Goal: Task Accomplishment & Management: Use online tool/utility

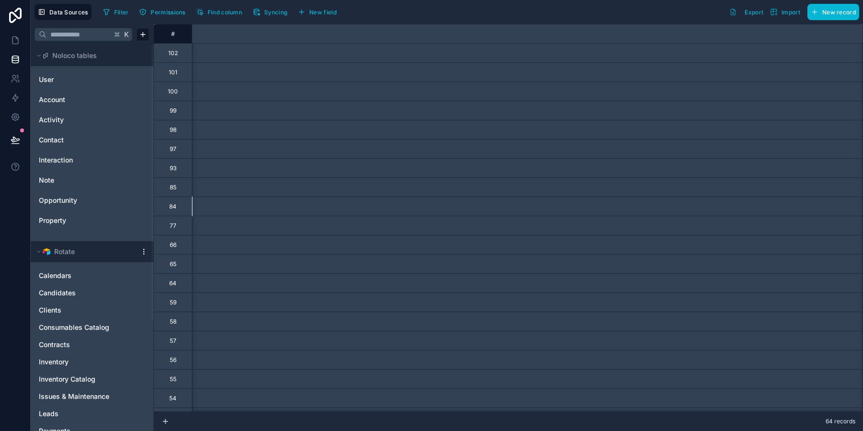
scroll to position [0, 7908]
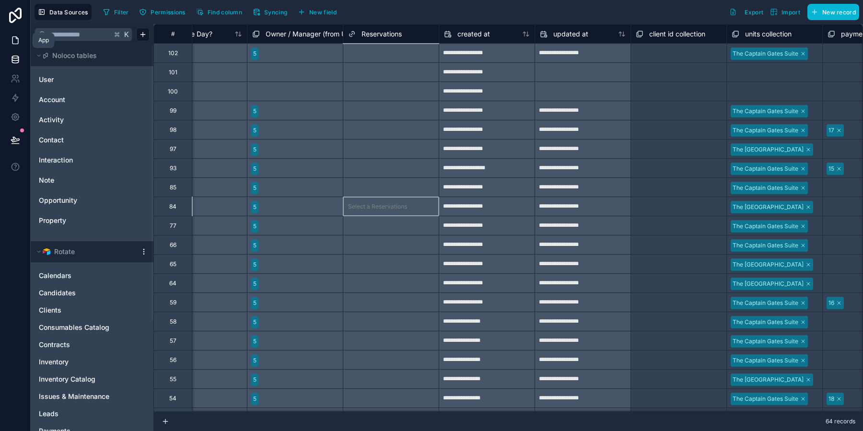
click at [16, 34] on link at bounding box center [15, 40] width 30 height 19
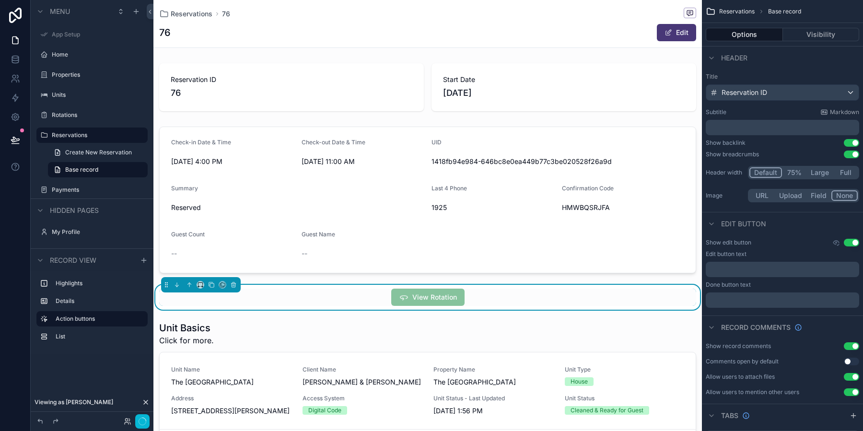
click at [560, 282] on div "Reservation ID 76 Start Date 9/19/2025 Check-in Date & Time 9/19/2025 4:00 PM C…" at bounding box center [427, 257] width 549 height 397
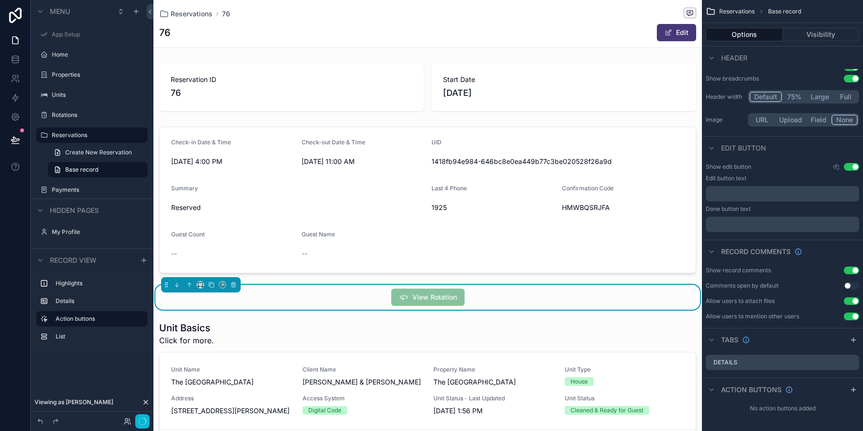
click at [479, 303] on div "View Rotation" at bounding box center [427, 297] width 537 height 17
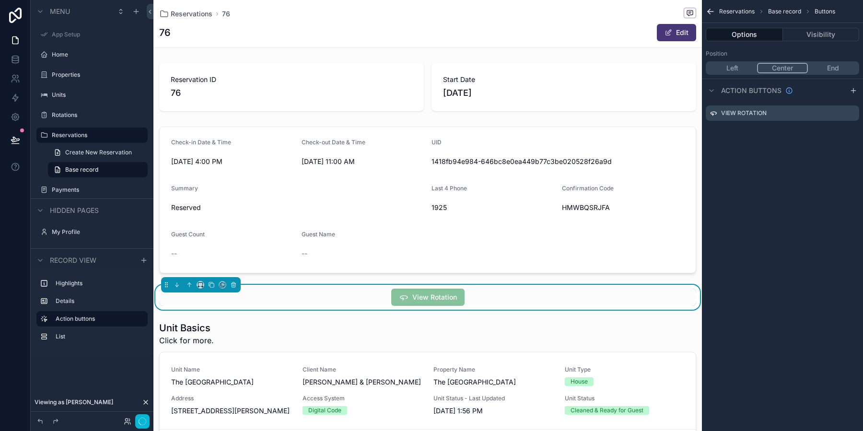
scroll to position [0, 0]
click at [479, 303] on div "View Rotation" at bounding box center [427, 297] width 537 height 17
click at [851, 113] on icon "scrollable content" at bounding box center [853, 112] width 4 height 4
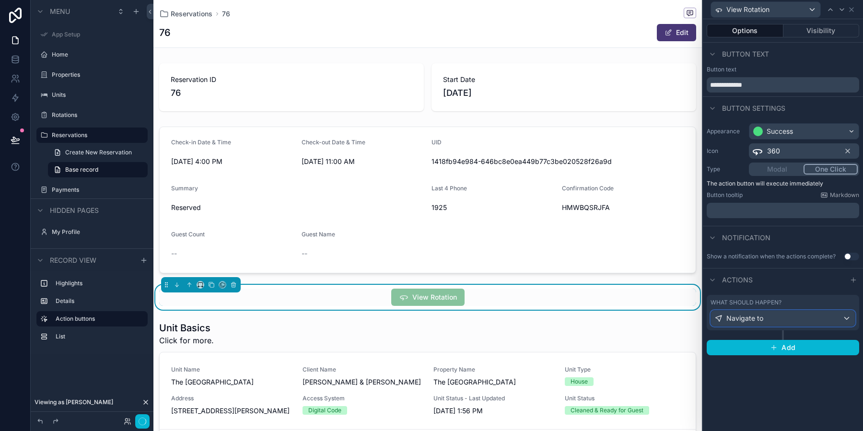
click at [786, 323] on div "Navigate to" at bounding box center [783, 318] width 144 height 15
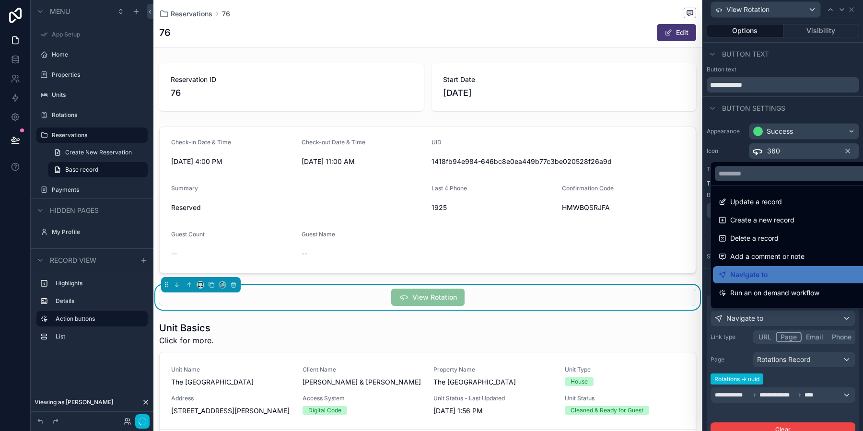
click at [798, 382] on div at bounding box center [783, 215] width 160 height 431
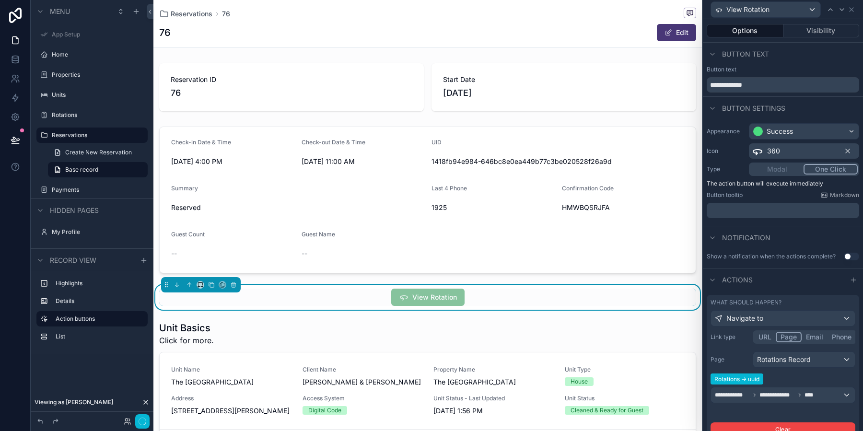
scroll to position [58, 0]
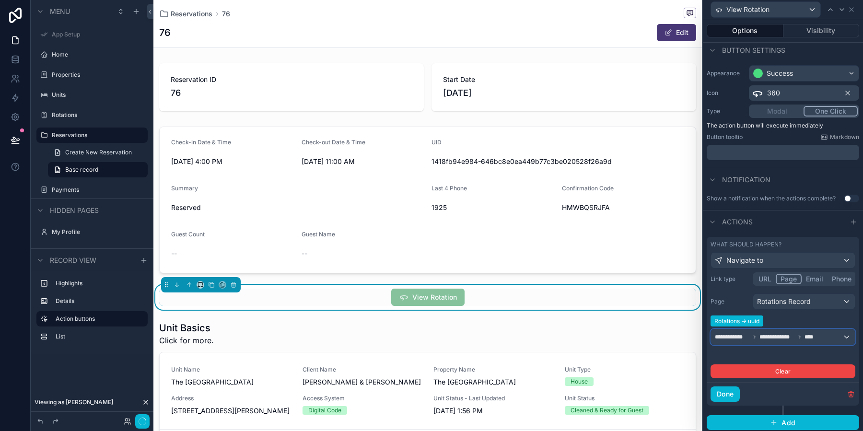
click at [791, 338] on span "**********" at bounding box center [777, 337] width 35 height 8
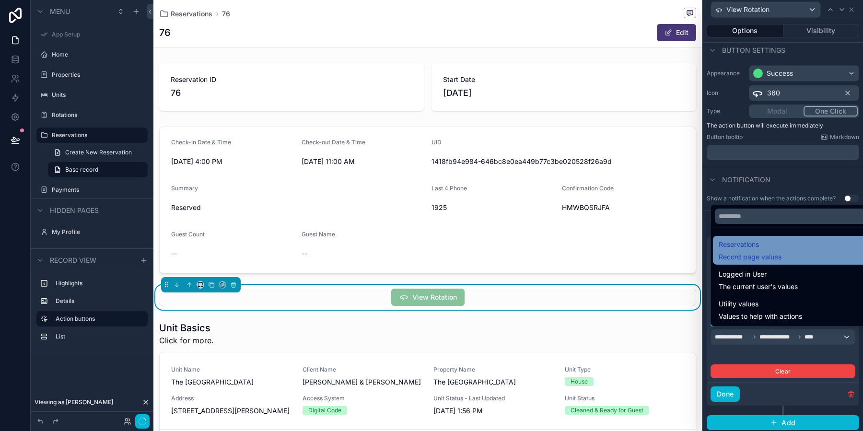
click at [760, 258] on span "Record page values" at bounding box center [750, 257] width 63 height 10
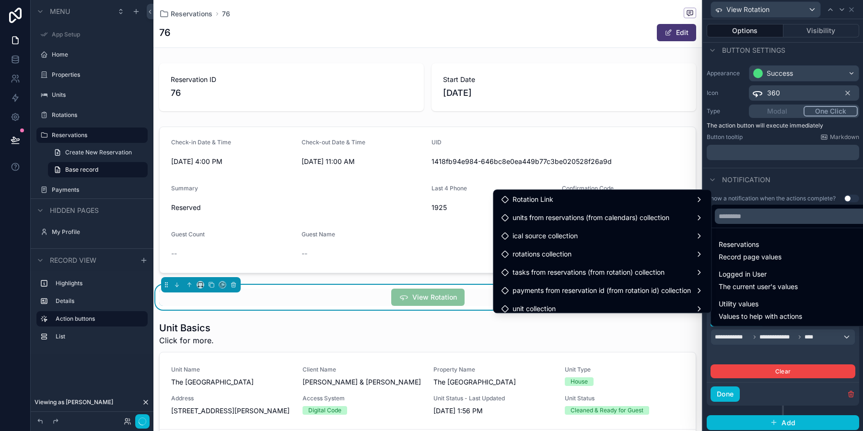
scroll to position [718, 0]
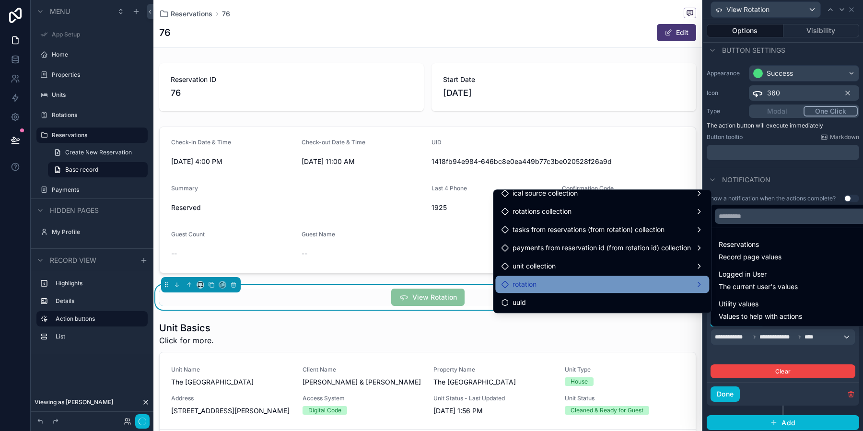
click at [587, 287] on div "rotation" at bounding box center [602, 285] width 202 height 12
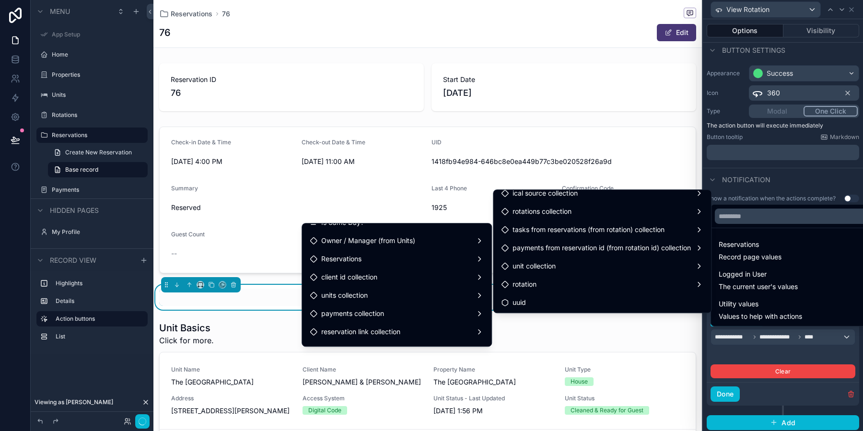
scroll to position [1082, 0]
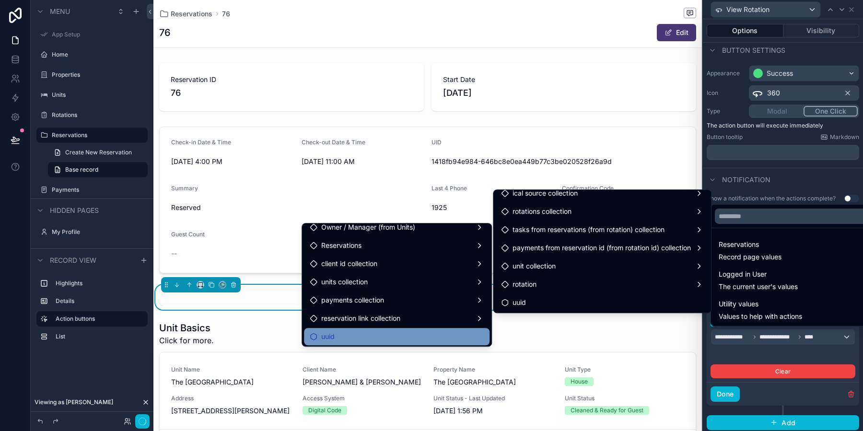
click at [342, 340] on div "uuid" at bounding box center [397, 337] width 174 height 12
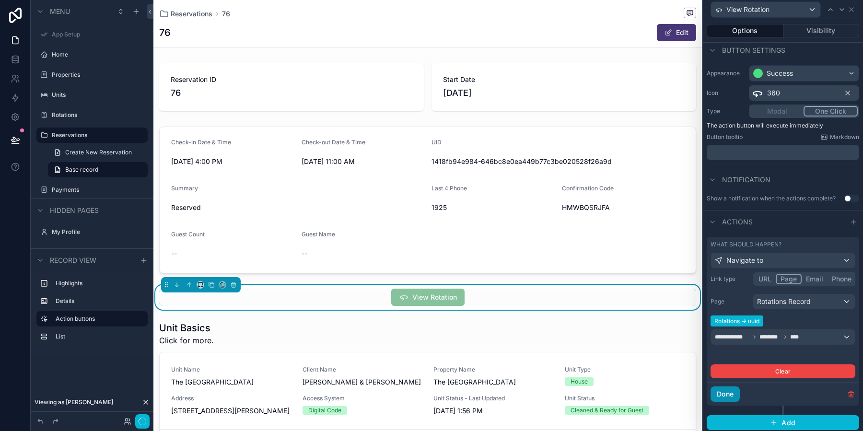
click at [727, 388] on button "Done" at bounding box center [725, 394] width 29 height 15
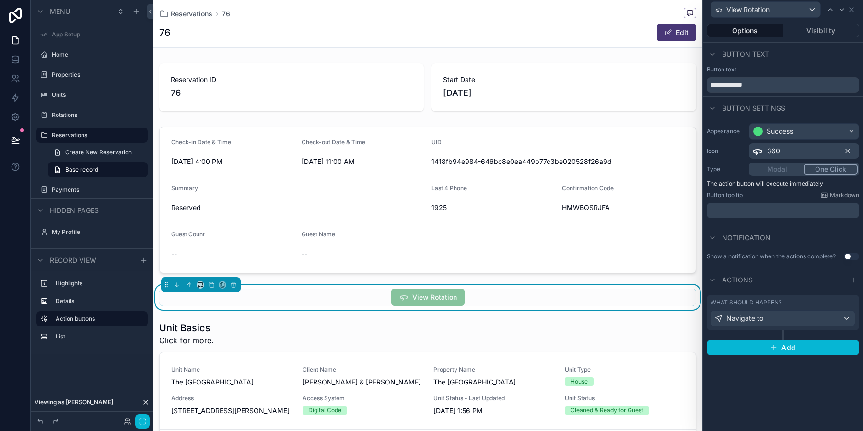
scroll to position [0, 0]
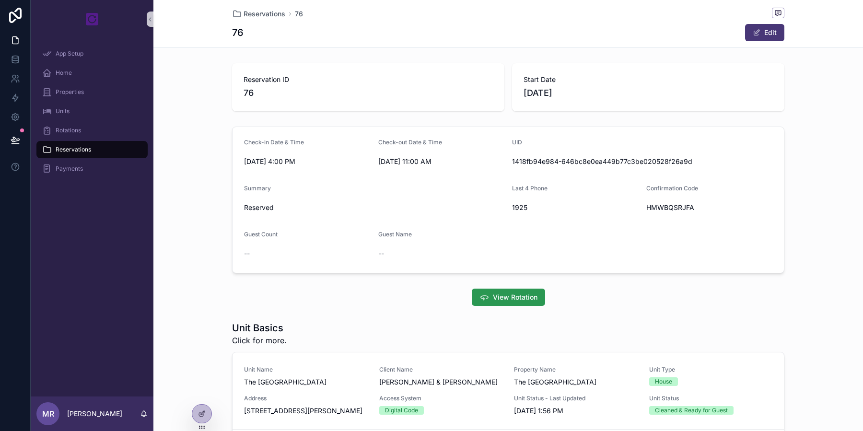
click at [513, 293] on span "View Rotation" at bounding box center [515, 298] width 45 height 10
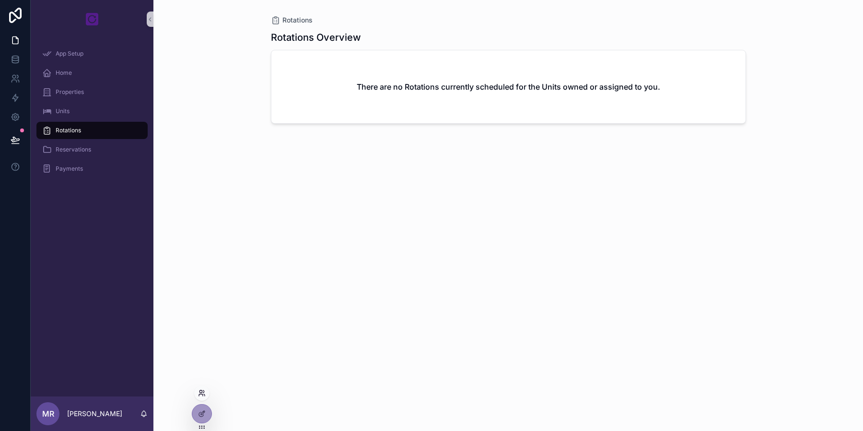
click at [201, 394] on icon at bounding box center [201, 395] width 4 height 2
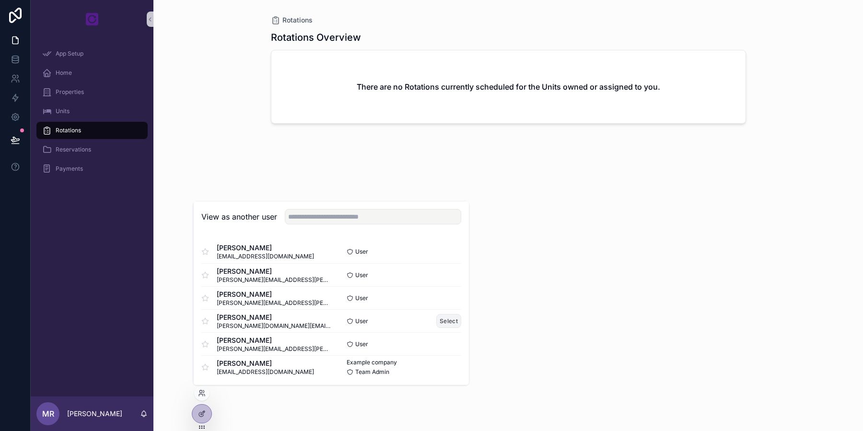
click at [457, 324] on button "Select" at bounding box center [449, 321] width 25 height 14
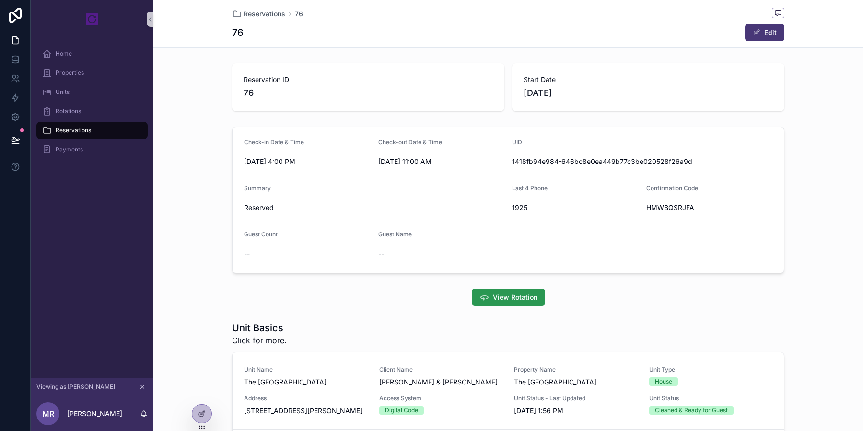
click at [502, 297] on span "View Rotation" at bounding box center [515, 298] width 45 height 10
click at [205, 411] on icon at bounding box center [202, 414] width 8 height 8
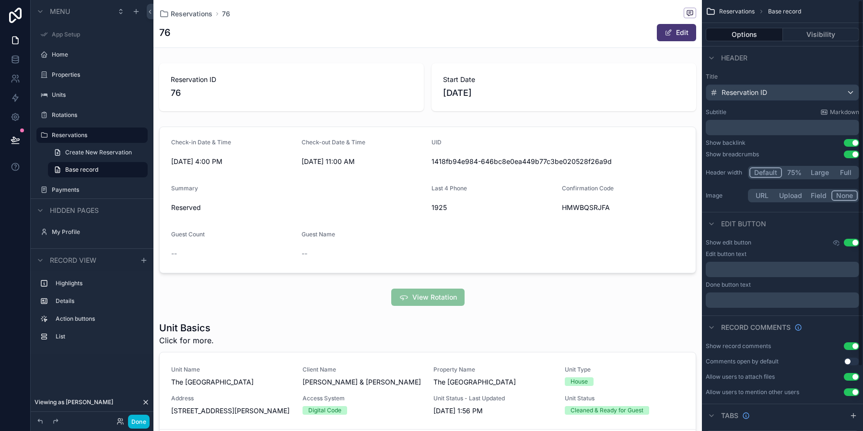
scroll to position [76, 0]
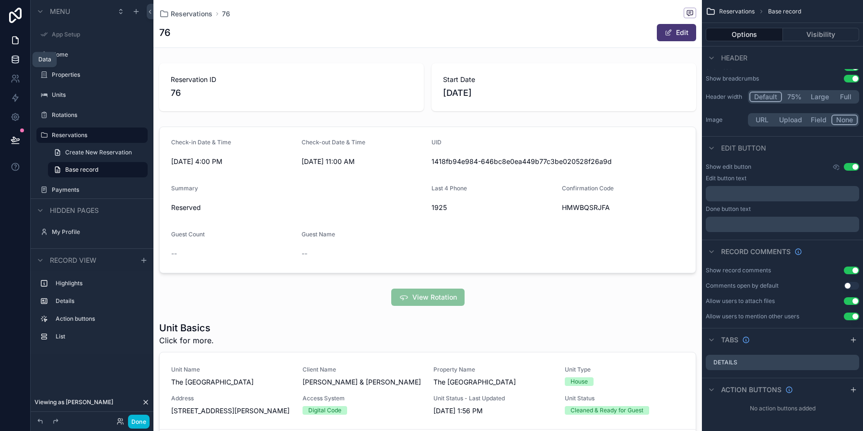
click at [19, 61] on icon at bounding box center [16, 60] width 10 height 10
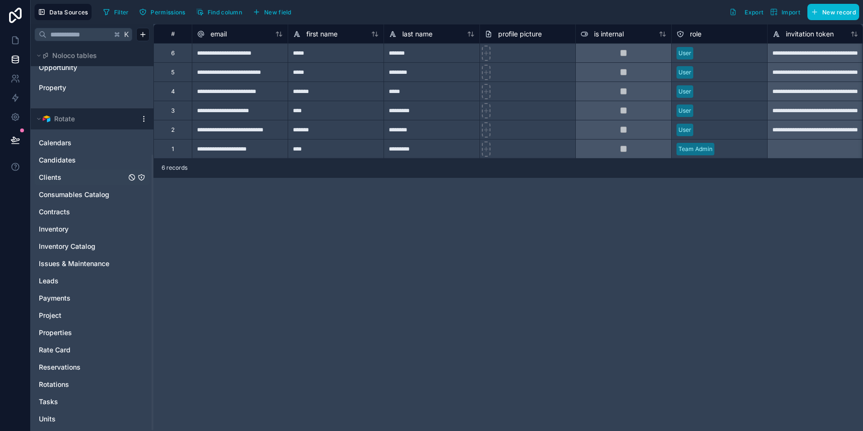
scroll to position [155, 0]
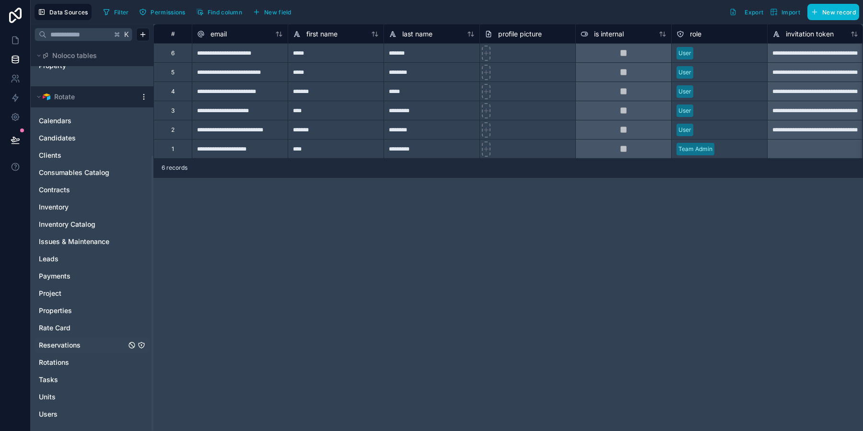
click at [69, 348] on span "Reservations" at bounding box center [60, 346] width 42 height 10
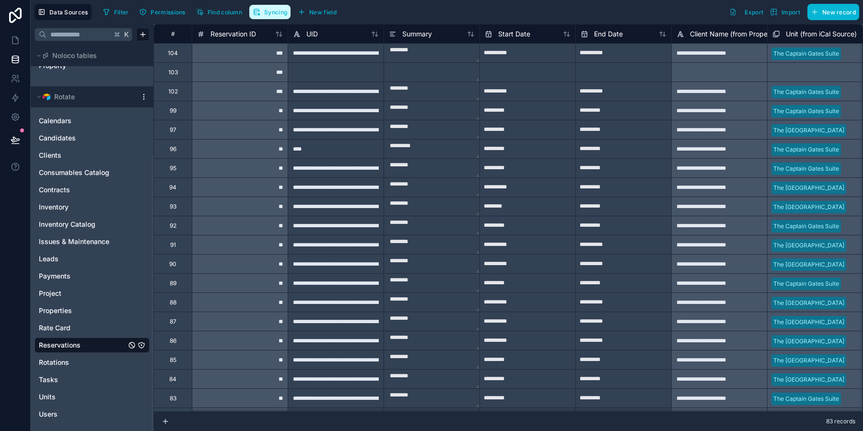
click at [269, 15] on span "Syncing" at bounding box center [275, 12] width 23 height 7
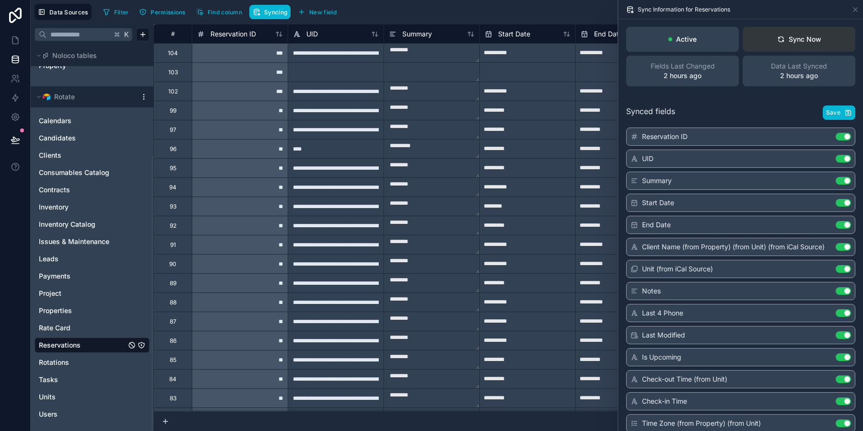
click at [779, 41] on icon at bounding box center [781, 41] width 5 height 2
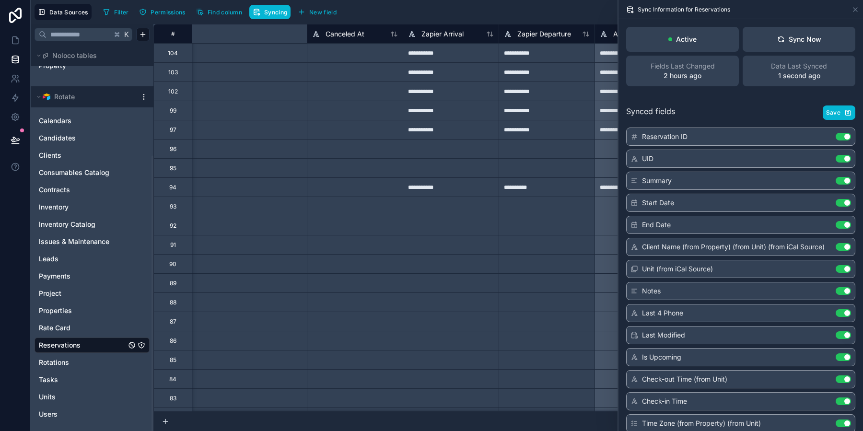
scroll to position [0, 4517]
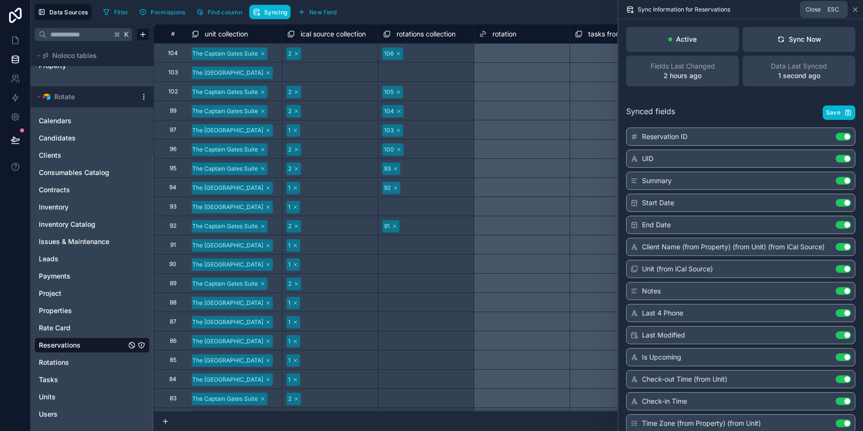
click at [858, 12] on icon at bounding box center [856, 10] width 8 height 8
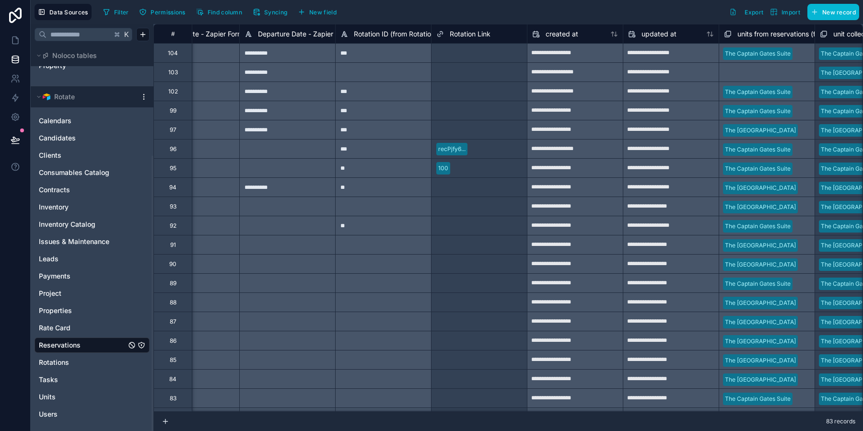
scroll to position [0, 3886]
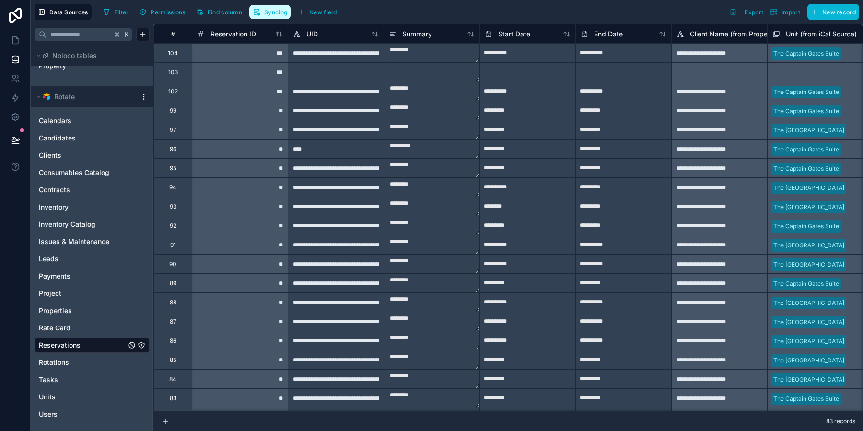
click at [268, 14] on span "Syncing" at bounding box center [275, 12] width 23 height 7
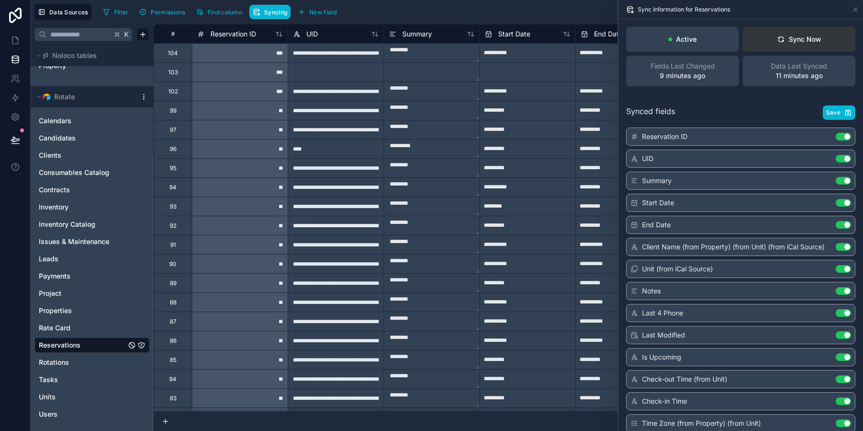
click at [811, 42] on div "Sync Now" at bounding box center [800, 40] width 44 height 10
click at [85, 359] on link "Rotations" at bounding box center [82, 363] width 87 height 10
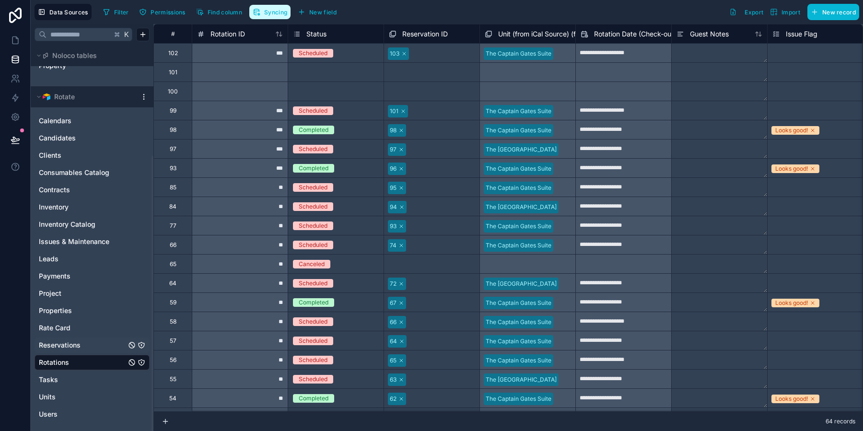
click at [265, 13] on span "Syncing" at bounding box center [275, 12] width 23 height 7
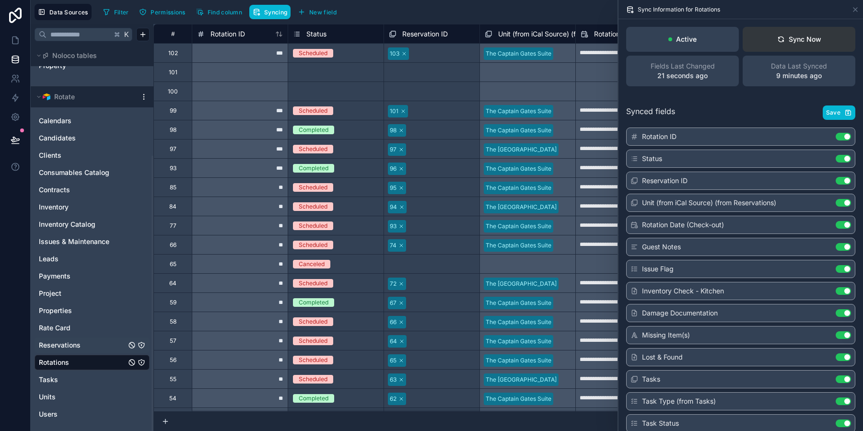
click at [803, 41] on div "Sync Now" at bounding box center [800, 40] width 44 height 10
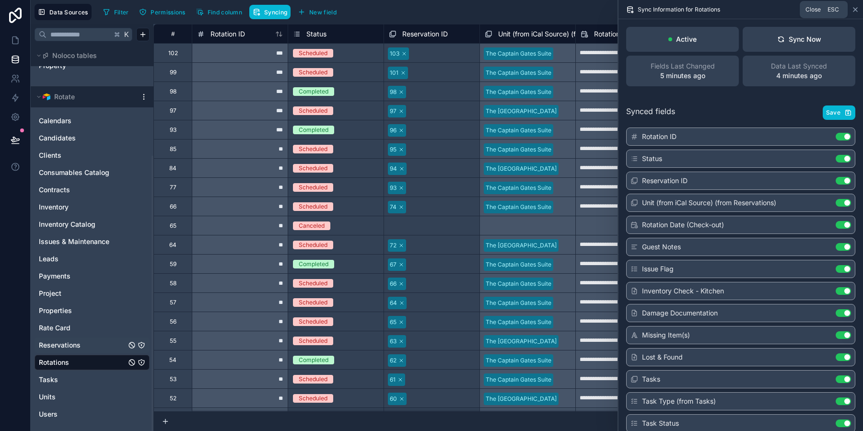
click at [856, 9] on icon at bounding box center [856, 10] width 4 height 4
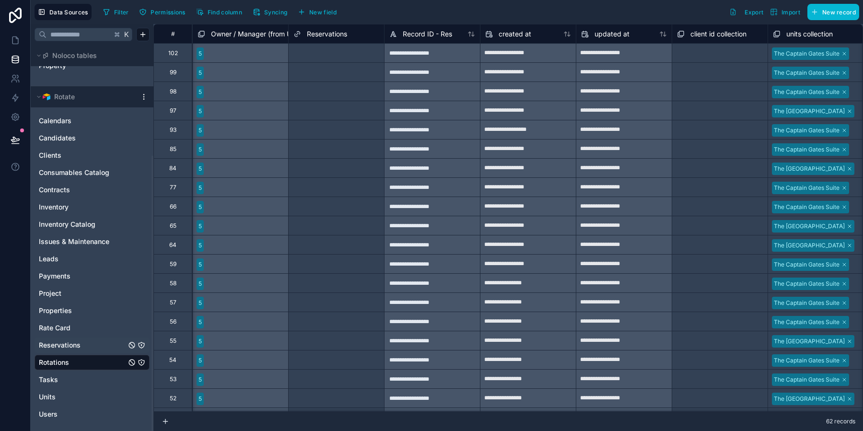
scroll to position [0, 7962]
click at [17, 33] on link at bounding box center [15, 40] width 30 height 19
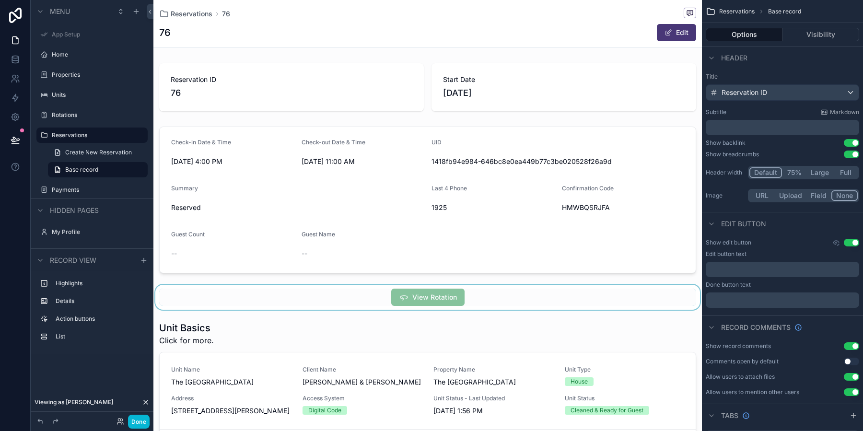
click at [511, 288] on div "scrollable content" at bounding box center [427, 297] width 549 height 25
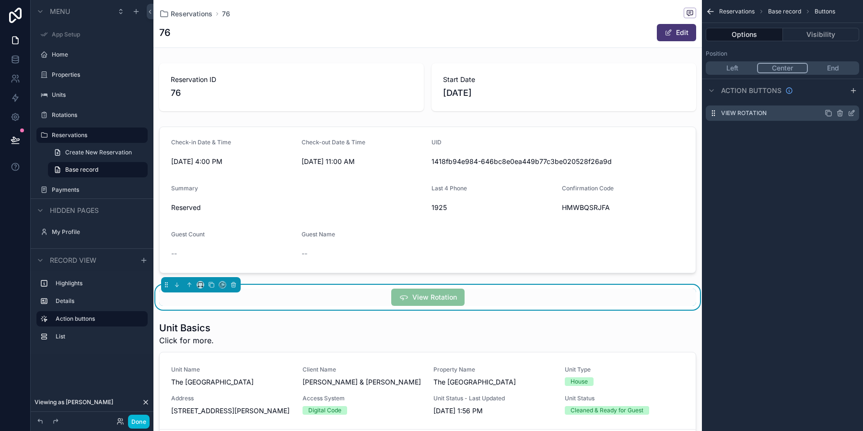
click at [778, 115] on div "View Rotation" at bounding box center [782, 113] width 153 height 15
click at [853, 114] on icon "scrollable content" at bounding box center [852, 113] width 8 height 8
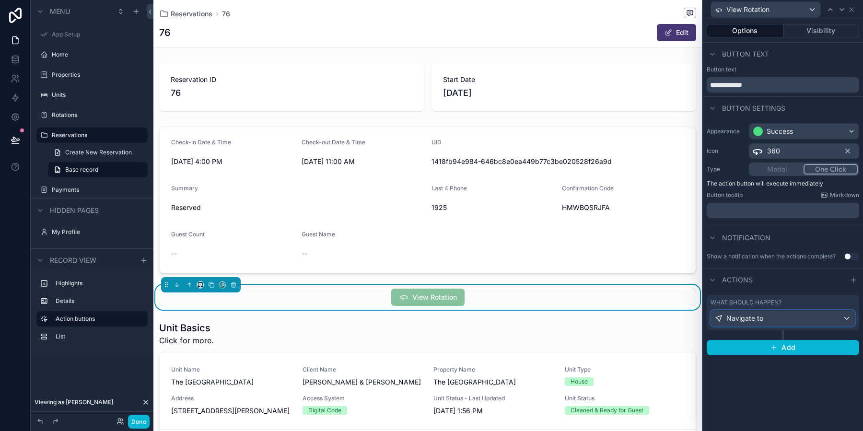
click at [803, 322] on div "Navigate to" at bounding box center [783, 318] width 144 height 15
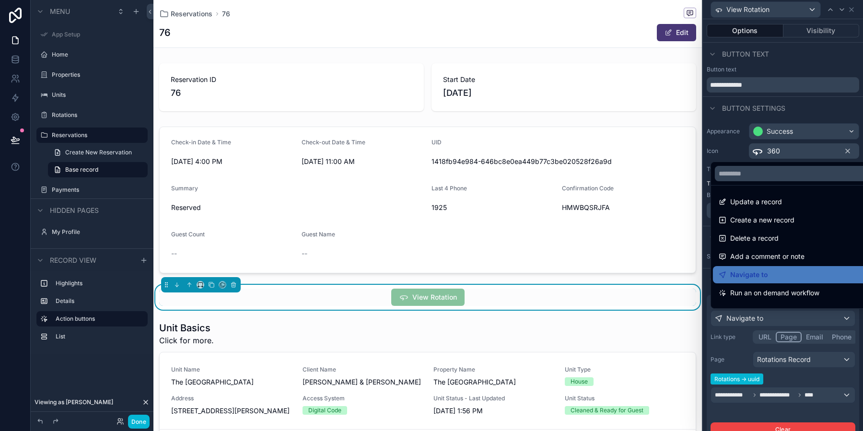
click at [808, 363] on div at bounding box center [783, 215] width 160 height 431
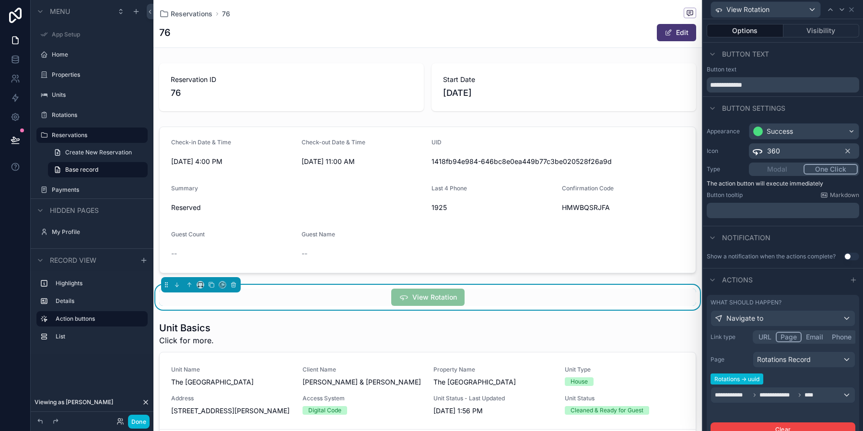
click at [757, 381] on span "Rotations -> uuid" at bounding box center [737, 379] width 53 height 11
click at [798, 361] on div "Rotations Record" at bounding box center [805, 359] width 102 height 15
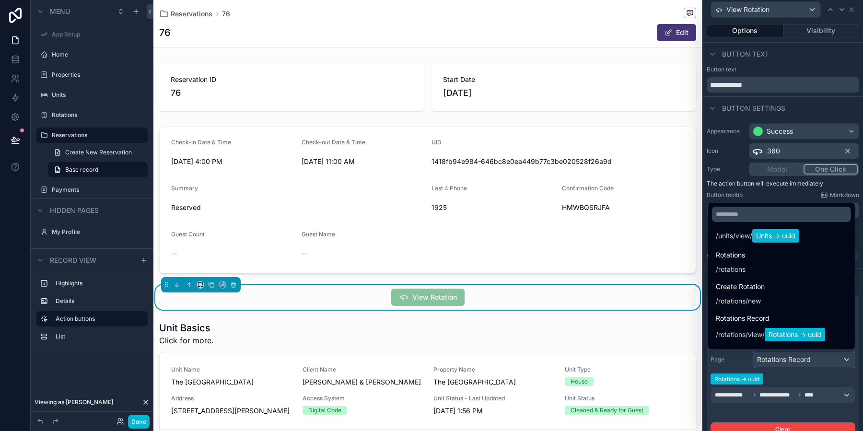
scroll to position [320, 0]
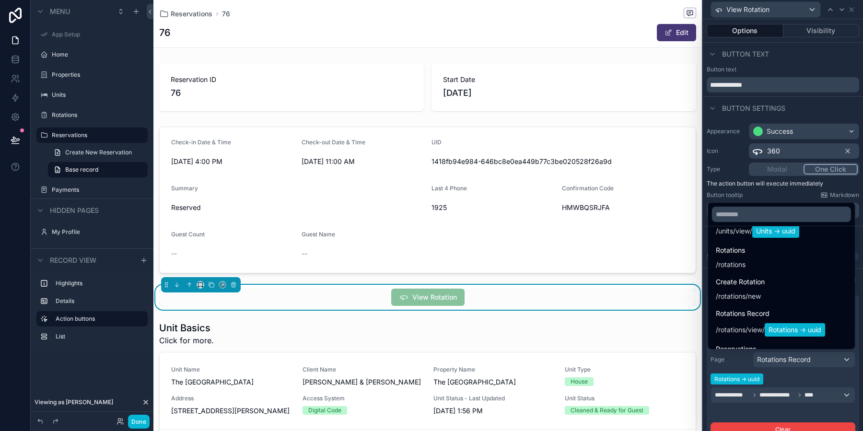
click at [786, 315] on span "Rotations Record" at bounding box center [770, 314] width 109 height 12
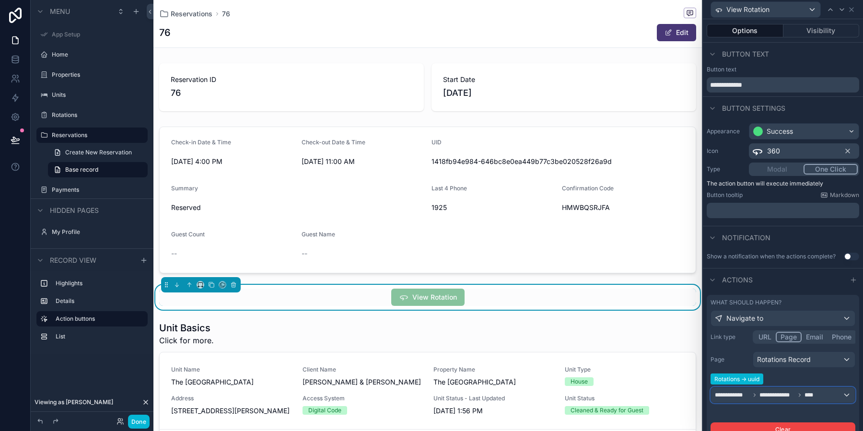
click at [785, 392] on span "**********" at bounding box center [777, 395] width 35 height 8
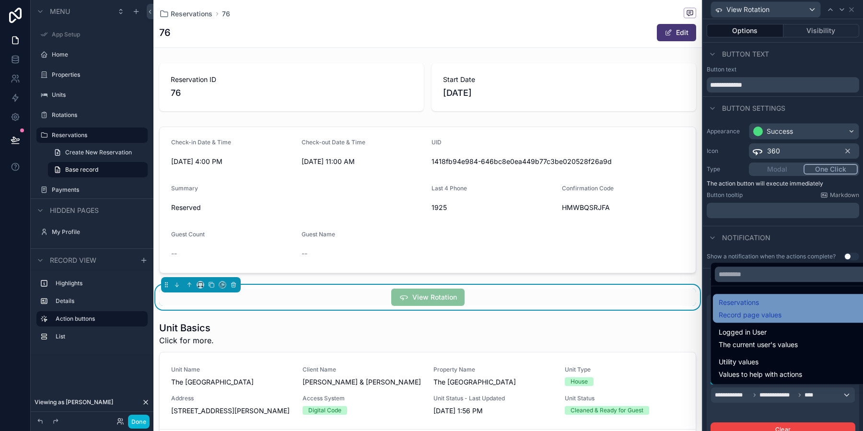
click at [755, 312] on span "Record page values" at bounding box center [750, 315] width 63 height 10
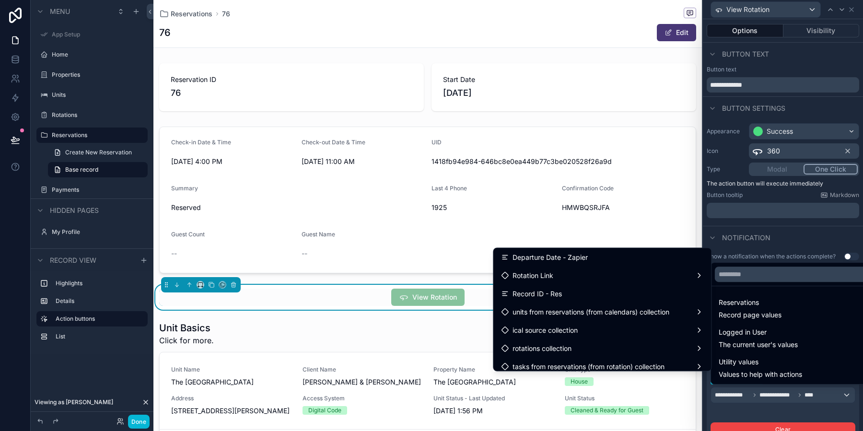
scroll to position [638, 0]
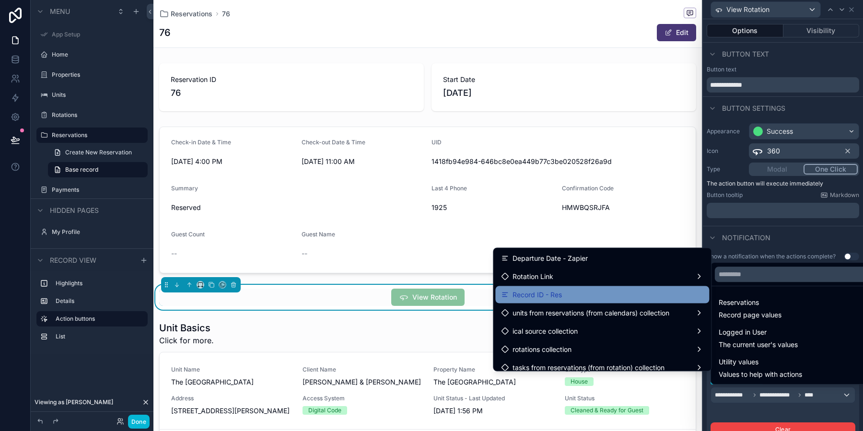
click at [586, 299] on div "Record ID - Res" at bounding box center [602, 295] width 202 height 12
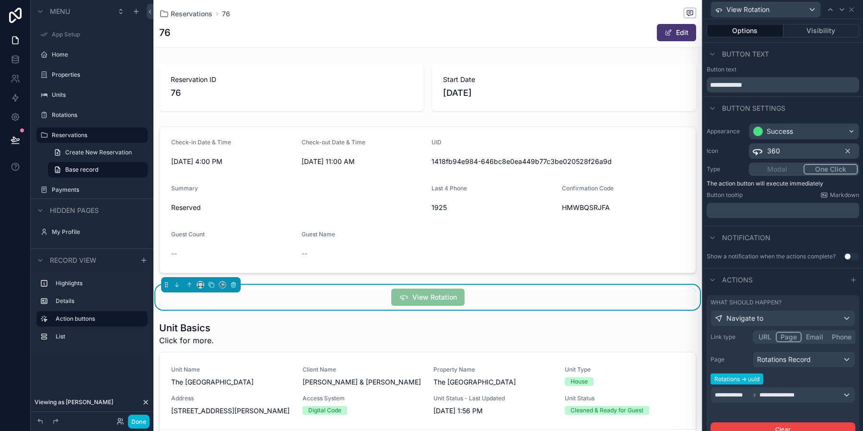
scroll to position [58, 0]
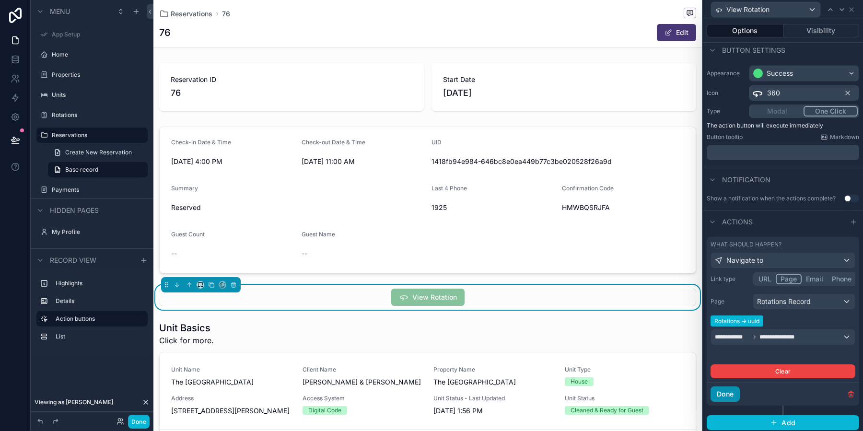
click at [729, 387] on button "Done" at bounding box center [725, 394] width 29 height 15
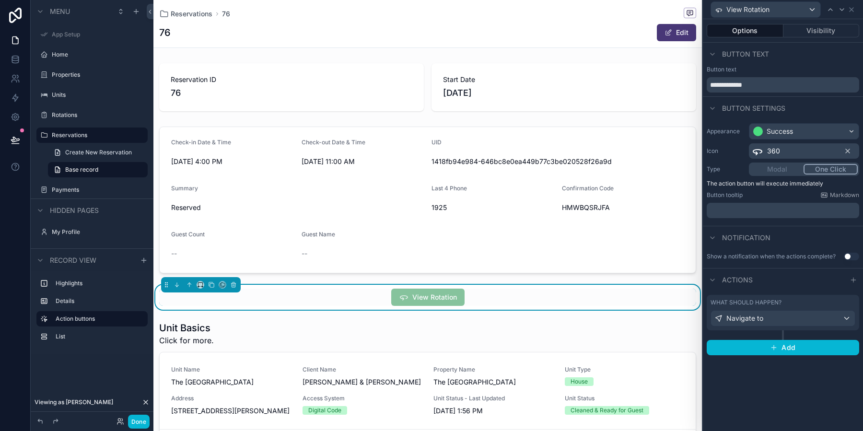
scroll to position [0, 0]
click at [136, 423] on button "Done" at bounding box center [139, 422] width 22 height 14
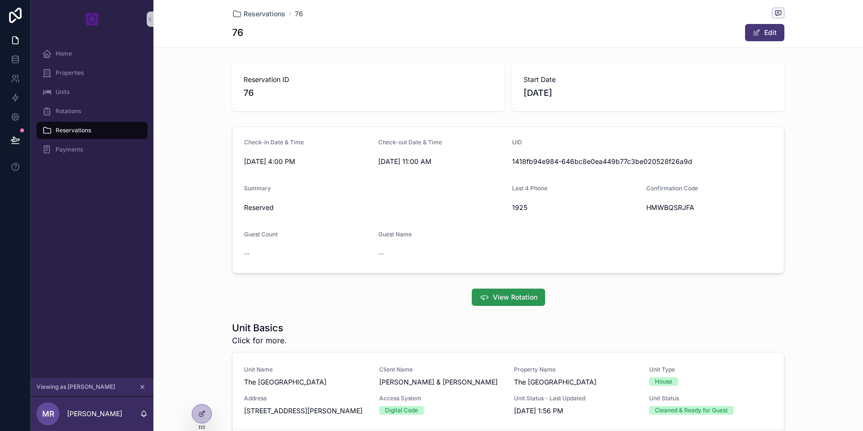
click at [531, 303] on button "View Rotation" at bounding box center [508, 297] width 73 height 17
click at [204, 397] on div at bounding box center [201, 393] width 15 height 15
click at [198, 413] on icon at bounding box center [202, 414] width 8 height 8
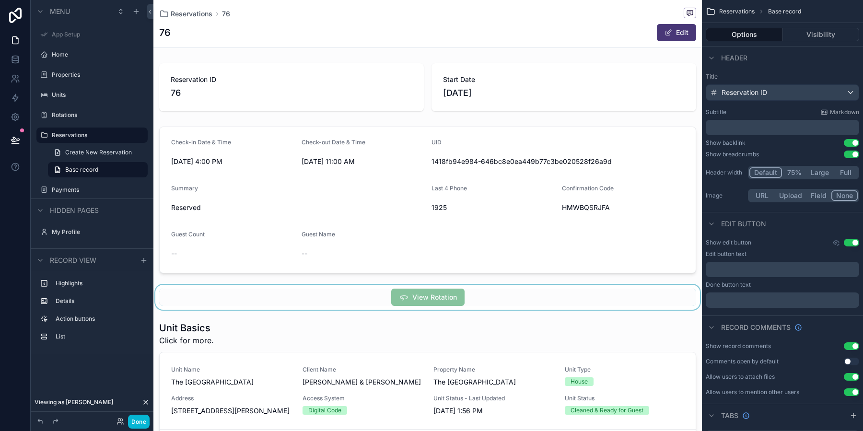
click at [502, 297] on div "scrollable content" at bounding box center [427, 297] width 549 height 25
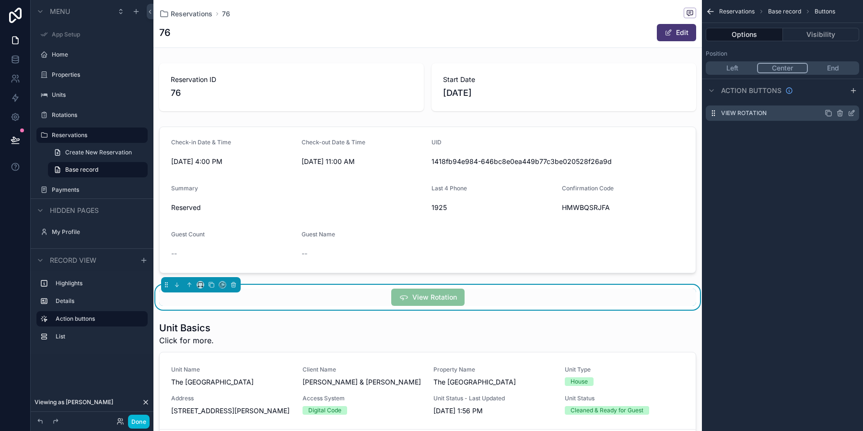
click at [851, 114] on icon "scrollable content" at bounding box center [852, 113] width 8 height 8
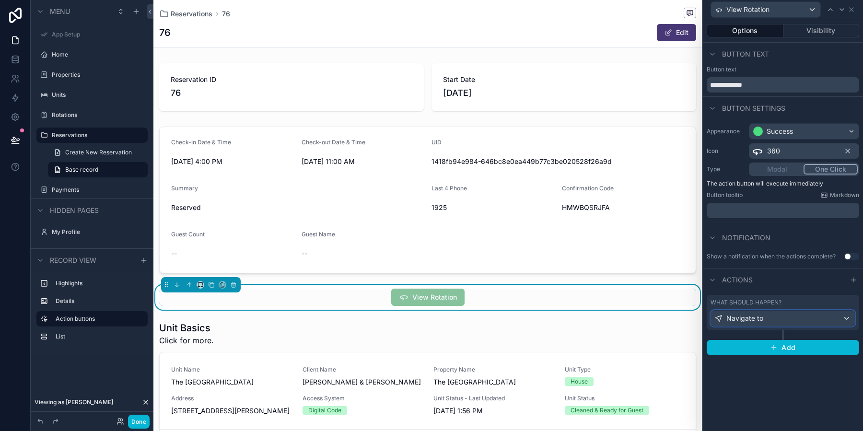
click at [808, 321] on div "Navigate to" at bounding box center [783, 318] width 144 height 15
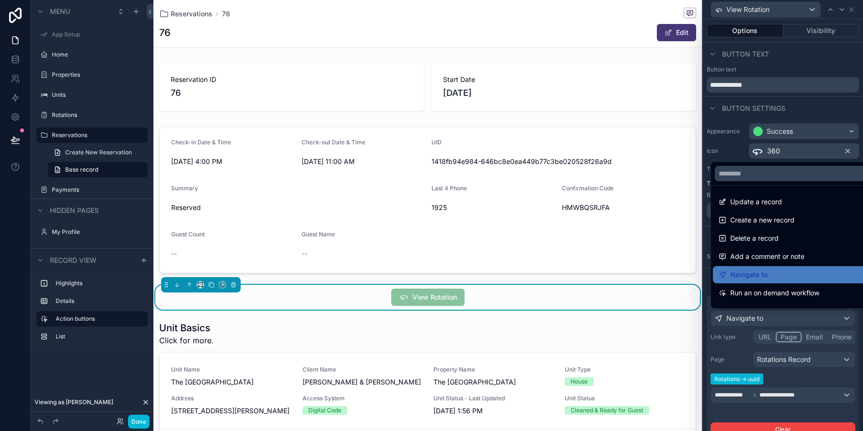
click at [820, 379] on div at bounding box center [783, 215] width 160 height 431
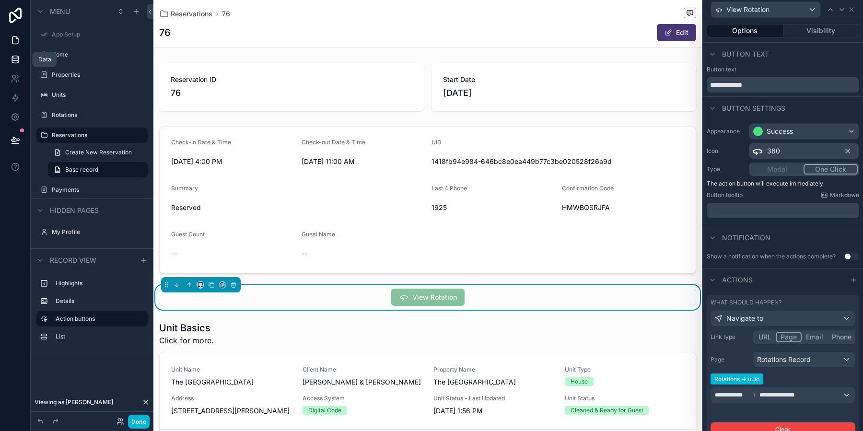
click at [15, 64] on link at bounding box center [15, 59] width 30 height 19
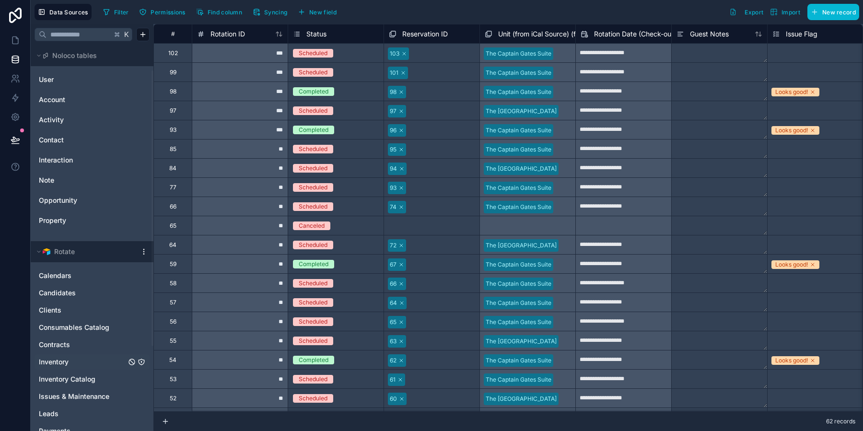
scroll to position [120, 0]
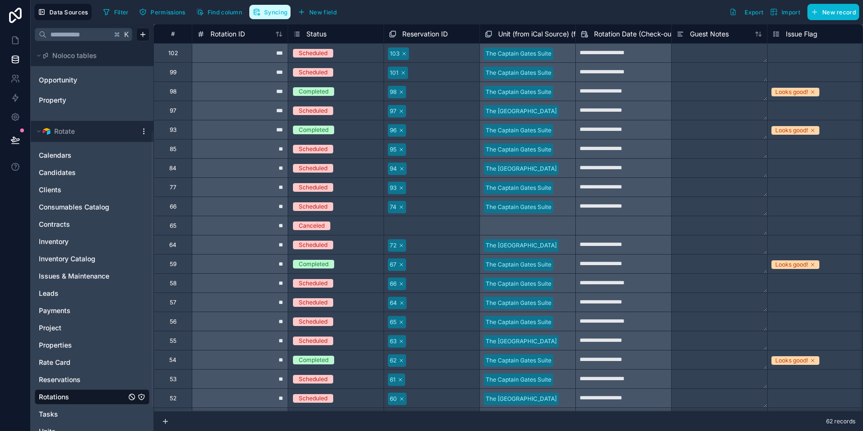
click at [272, 12] on span "Syncing" at bounding box center [275, 12] width 23 height 7
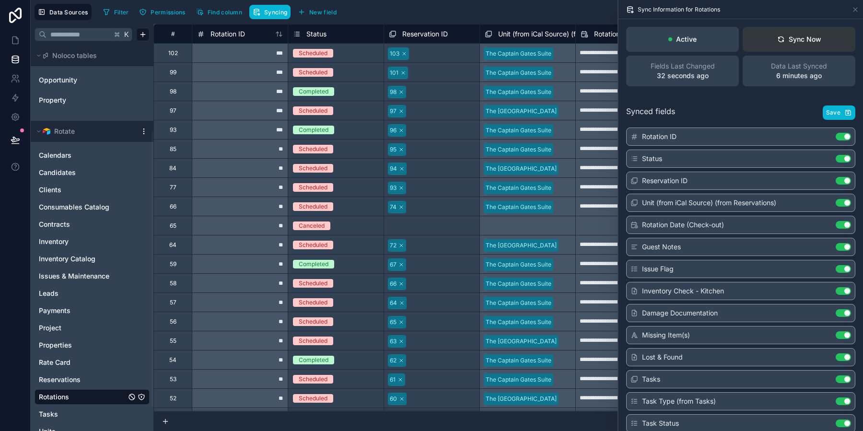
click at [815, 37] on div "Sync Now" at bounding box center [800, 40] width 44 height 10
click at [857, 10] on icon at bounding box center [856, 10] width 8 height 8
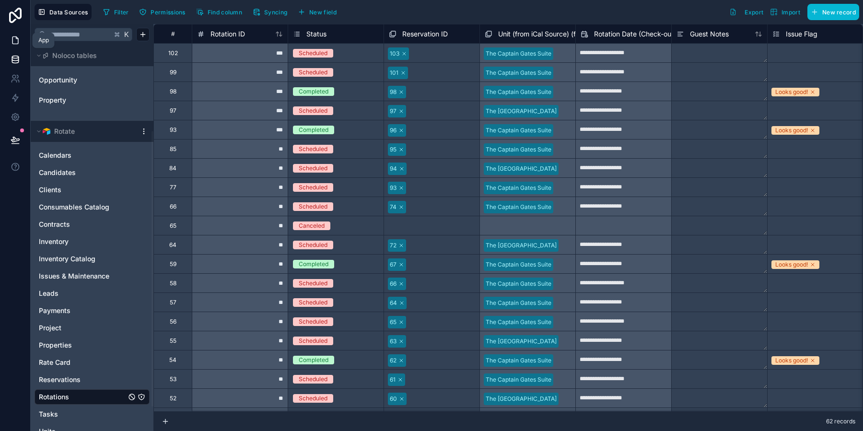
click at [15, 43] on icon at bounding box center [16, 40] width 10 height 10
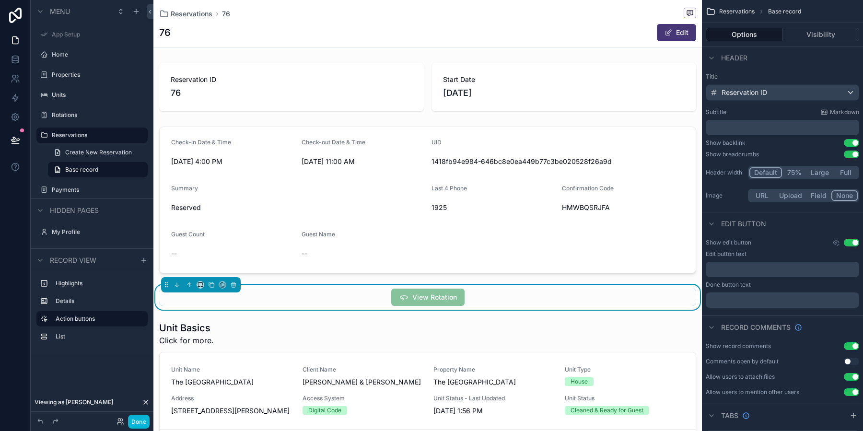
click at [570, 302] on div "View Rotation" at bounding box center [427, 297] width 537 height 17
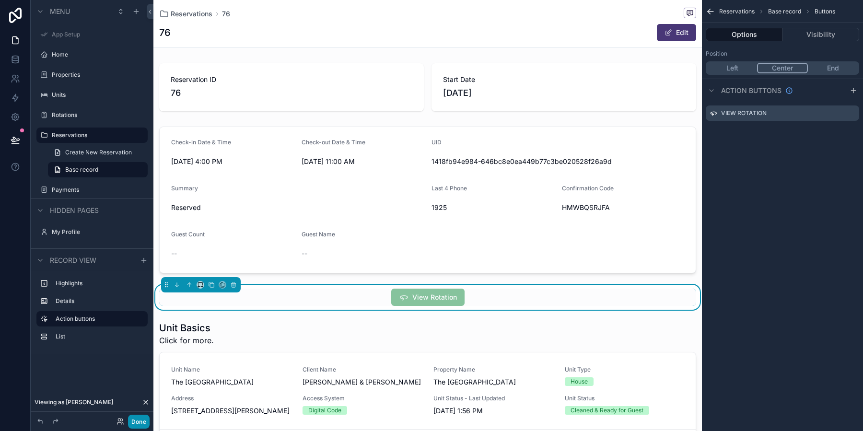
click at [141, 420] on button "Done" at bounding box center [139, 422] width 22 height 14
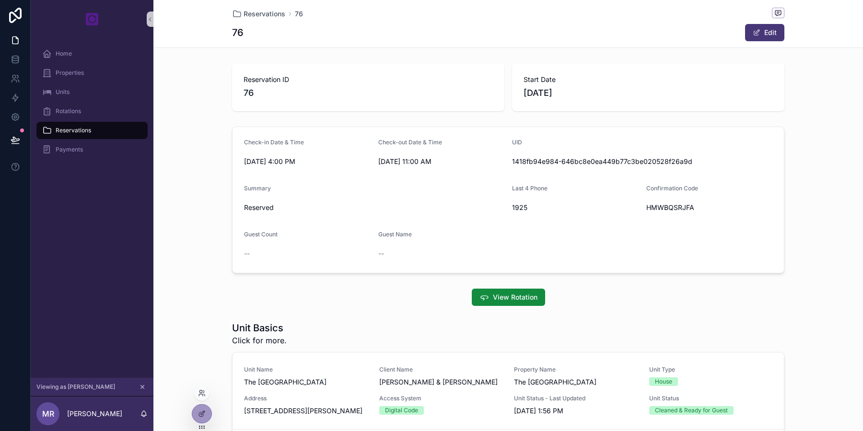
click at [201, 386] on div at bounding box center [201, 393] width 15 height 15
click at [202, 394] on icon at bounding box center [201, 395] width 4 height 2
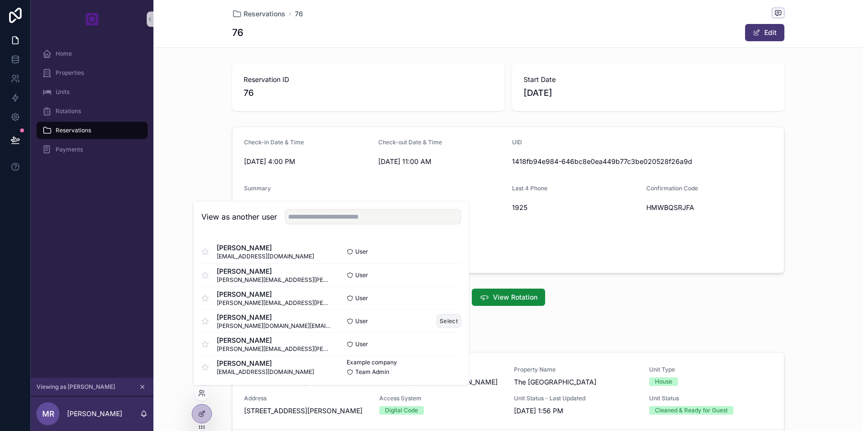
click at [447, 322] on button "Select" at bounding box center [449, 321] width 25 height 14
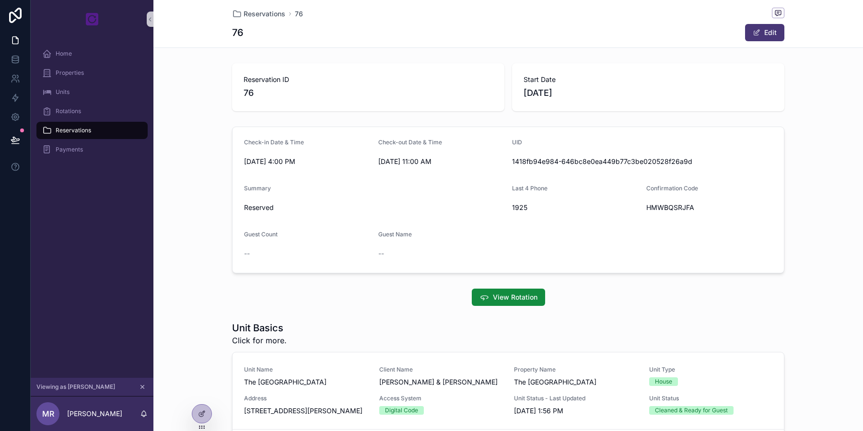
click at [665, 285] on div "View Rotation" at bounding box center [508, 297] width 710 height 25
click at [528, 297] on span "View Rotation" at bounding box center [515, 298] width 45 height 10
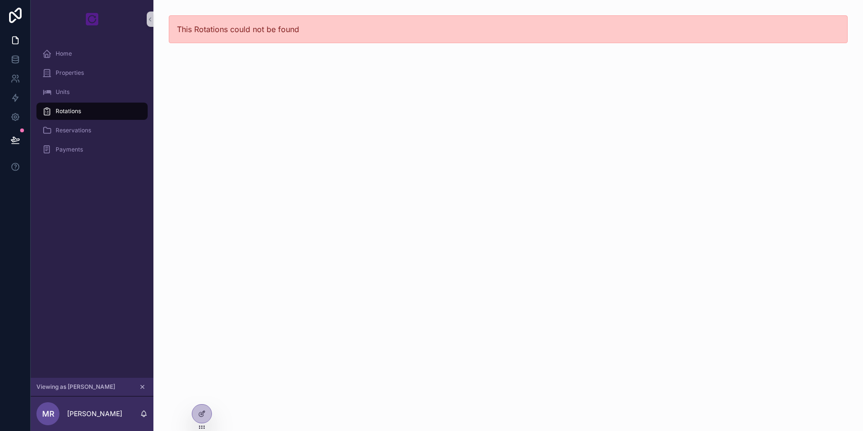
click at [394, 250] on div "This Rotations could not be found" at bounding box center [508, 215] width 710 height 431
click at [95, 111] on div "Rotations" at bounding box center [92, 111] width 100 height 15
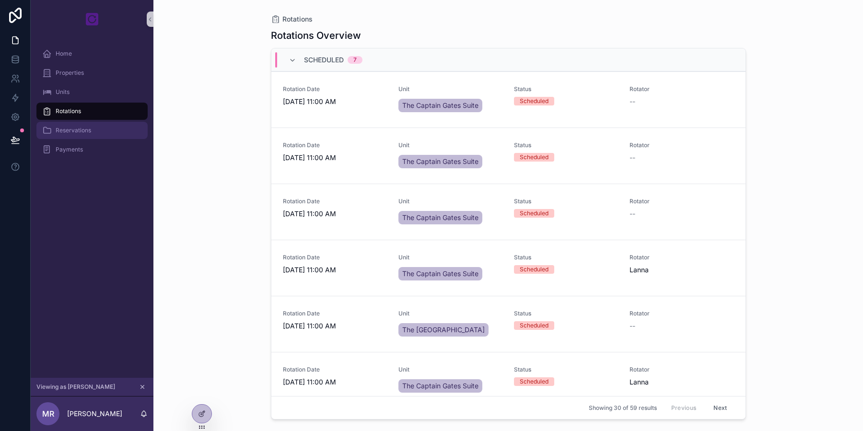
click at [94, 133] on div "Reservations" at bounding box center [92, 130] width 100 height 15
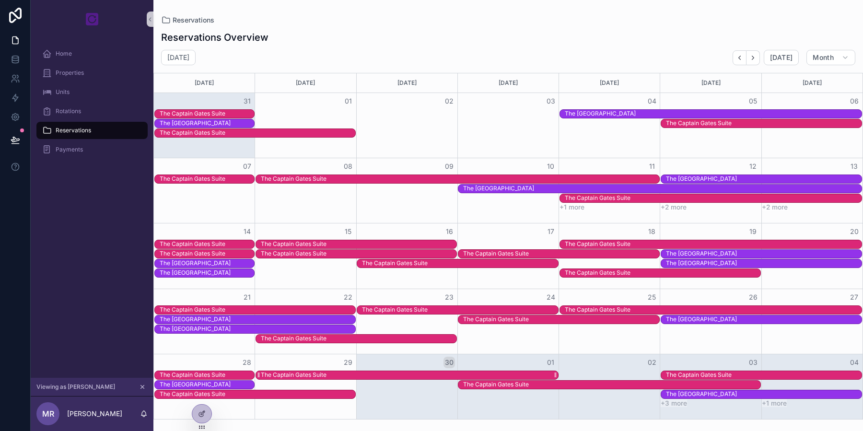
click at [513, 375] on div "The Captain Gates Suite" at bounding box center [409, 375] width 297 height 8
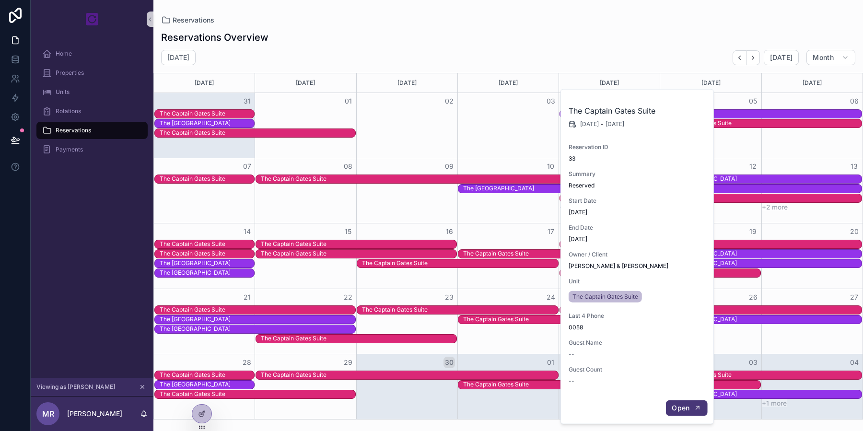
click at [691, 410] on button "Open" at bounding box center [687, 409] width 42 height 16
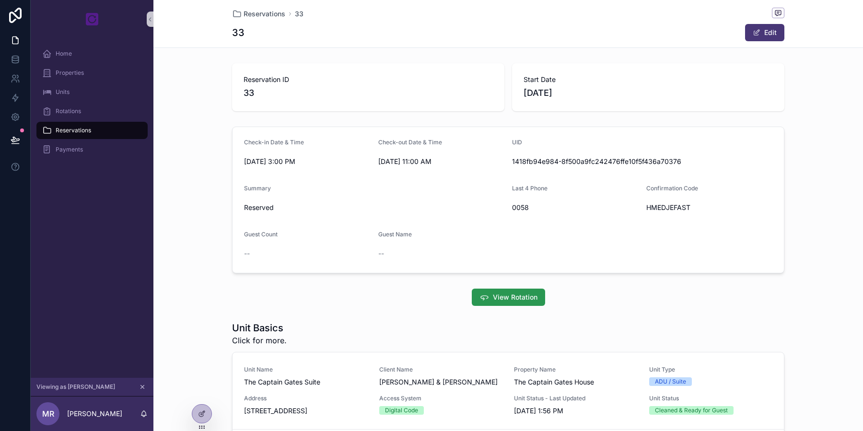
click at [515, 301] on span "View Rotation" at bounding box center [515, 298] width 45 height 10
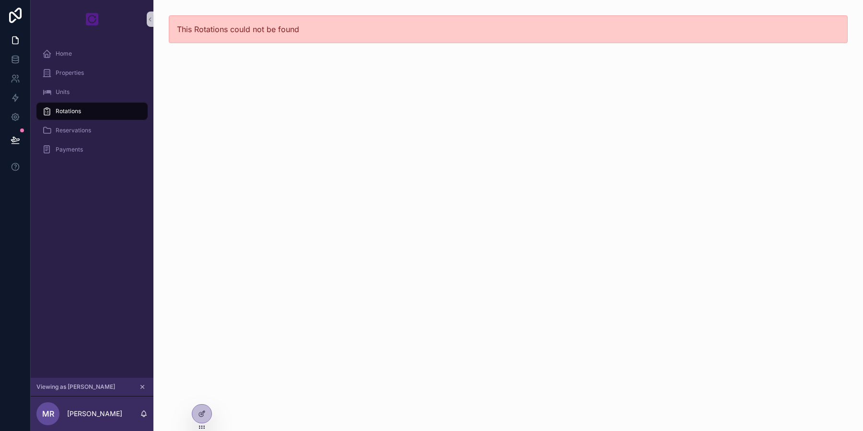
click at [473, 173] on div "This Rotations could not be found" at bounding box center [508, 215] width 710 height 431
click at [201, 416] on icon at bounding box center [202, 414] width 8 height 8
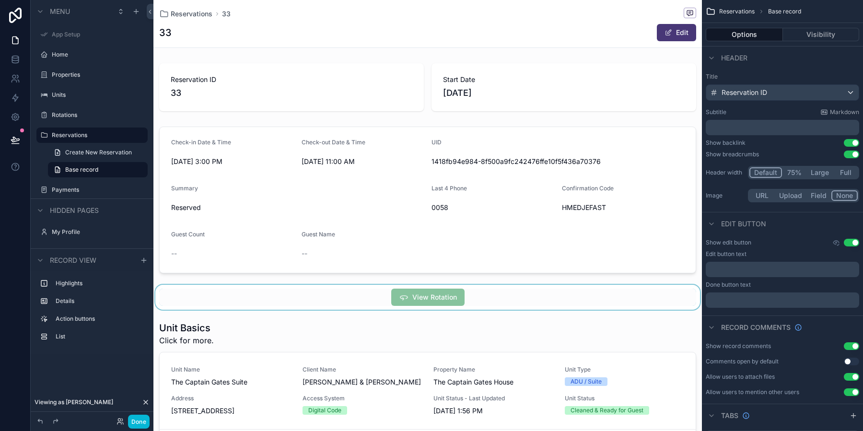
click at [497, 296] on div "scrollable content" at bounding box center [427, 297] width 549 height 25
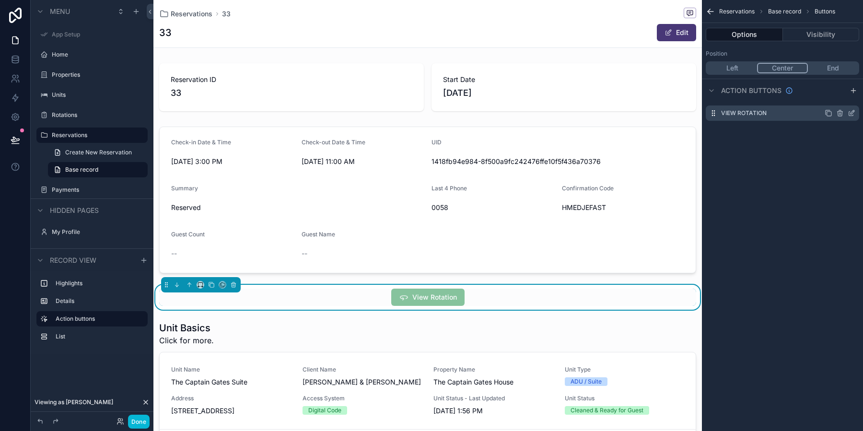
click at [850, 116] on icon "scrollable content" at bounding box center [852, 113] width 8 height 8
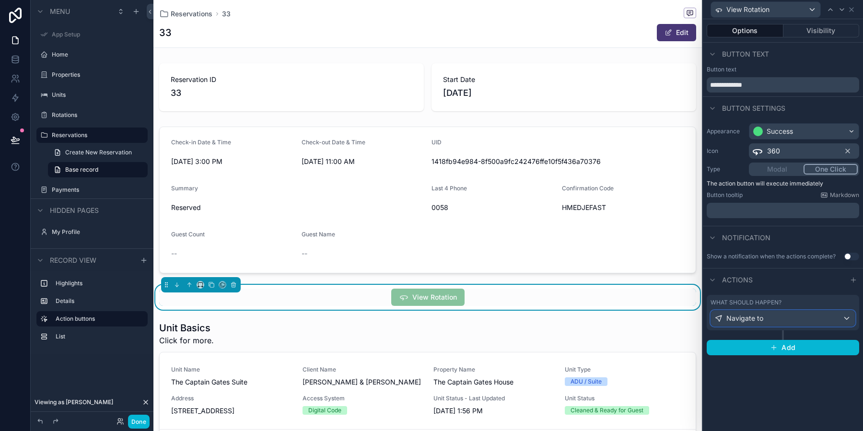
click at [799, 321] on div "Navigate to" at bounding box center [783, 318] width 144 height 15
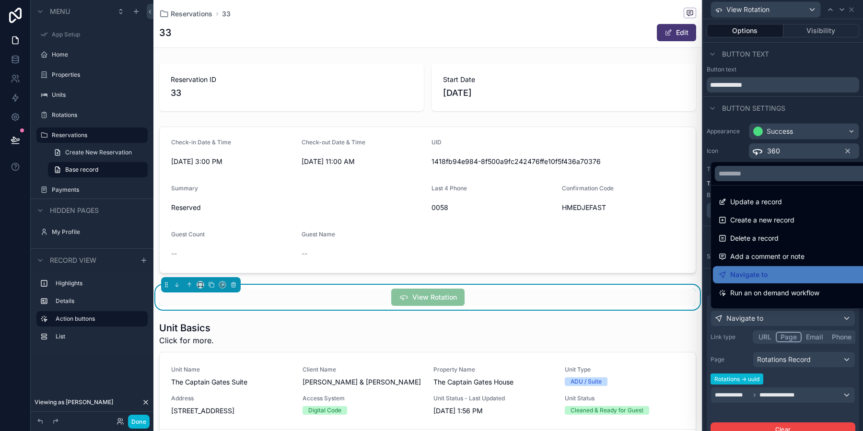
click at [736, 354] on div at bounding box center [783, 215] width 160 height 431
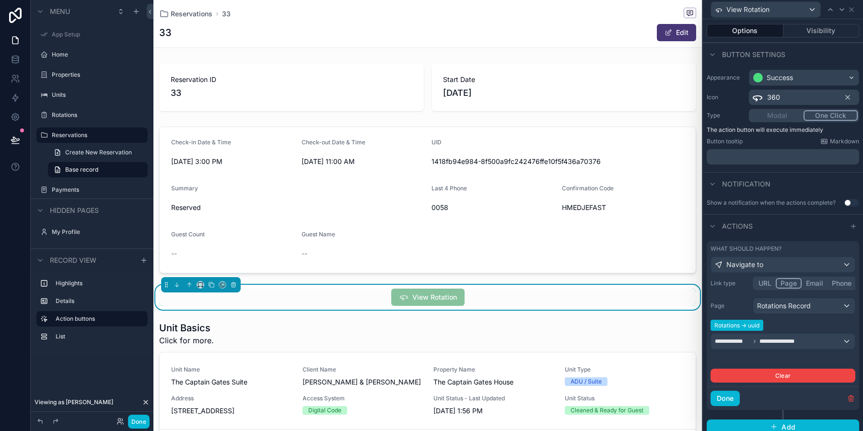
scroll to position [58, 0]
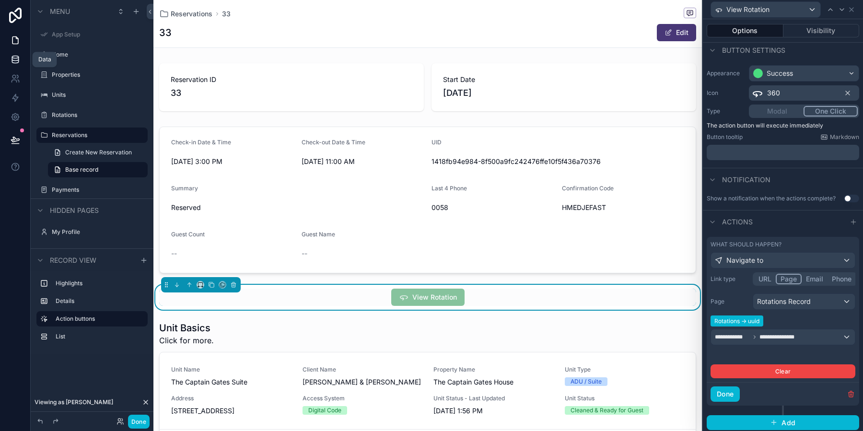
click at [10, 54] on link at bounding box center [15, 59] width 30 height 19
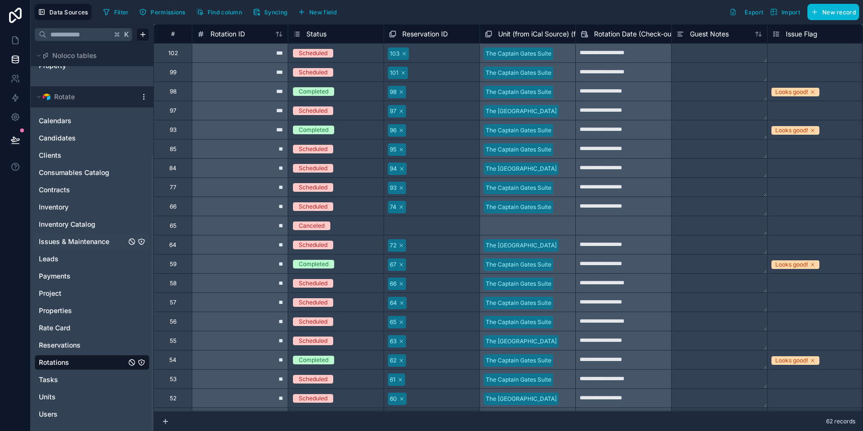
scroll to position [154, 0]
click at [68, 348] on span "Reservations" at bounding box center [60, 347] width 42 height 10
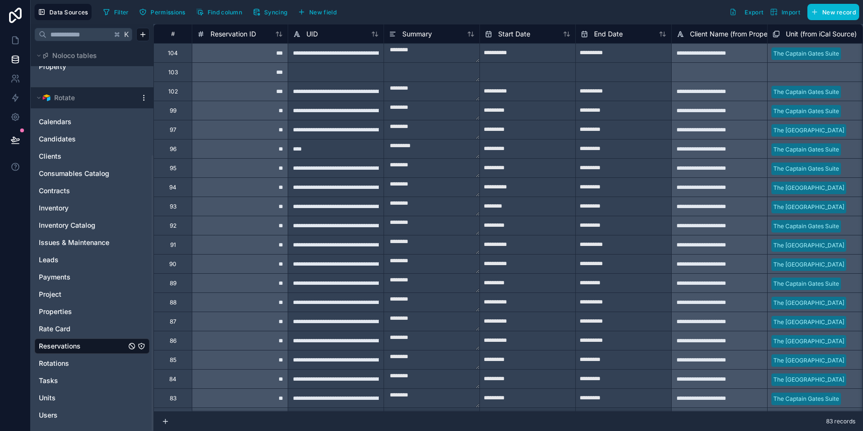
click at [568, 39] on div "Start Date" at bounding box center [528, 33] width 96 height 19
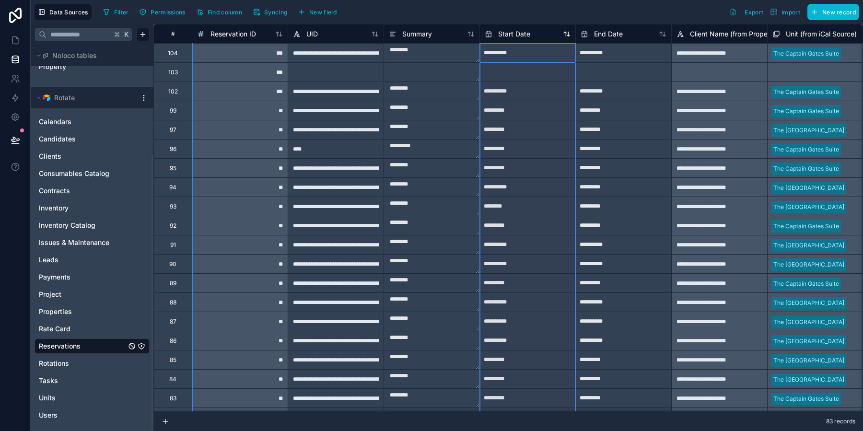
click at [567, 35] on icon at bounding box center [567, 34] width 8 height 8
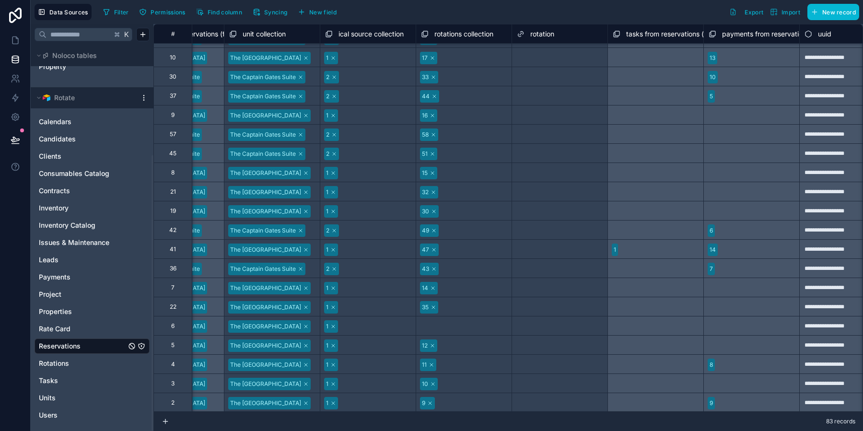
scroll to position [1204, 4517]
